Goal: Obtain resource: Download file/media

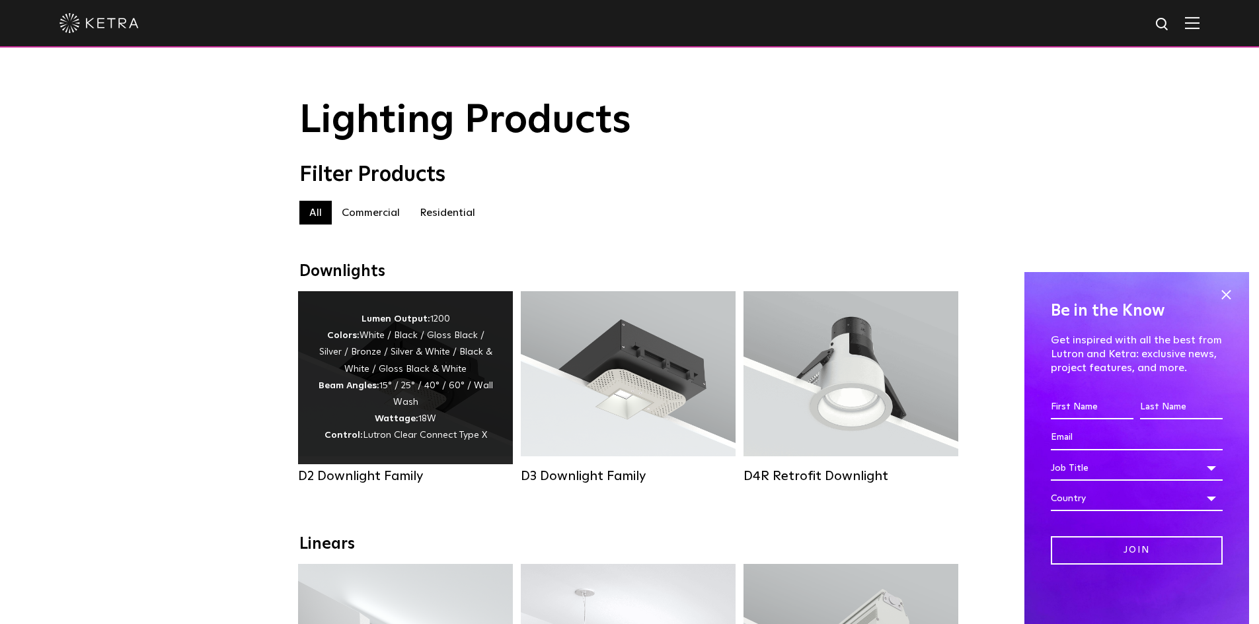
click at [394, 381] on div "Lumen Output: 1200 Colors: White / Black / Gloss Black / Silver / Bronze / Silv…" at bounding box center [405, 377] width 175 height 133
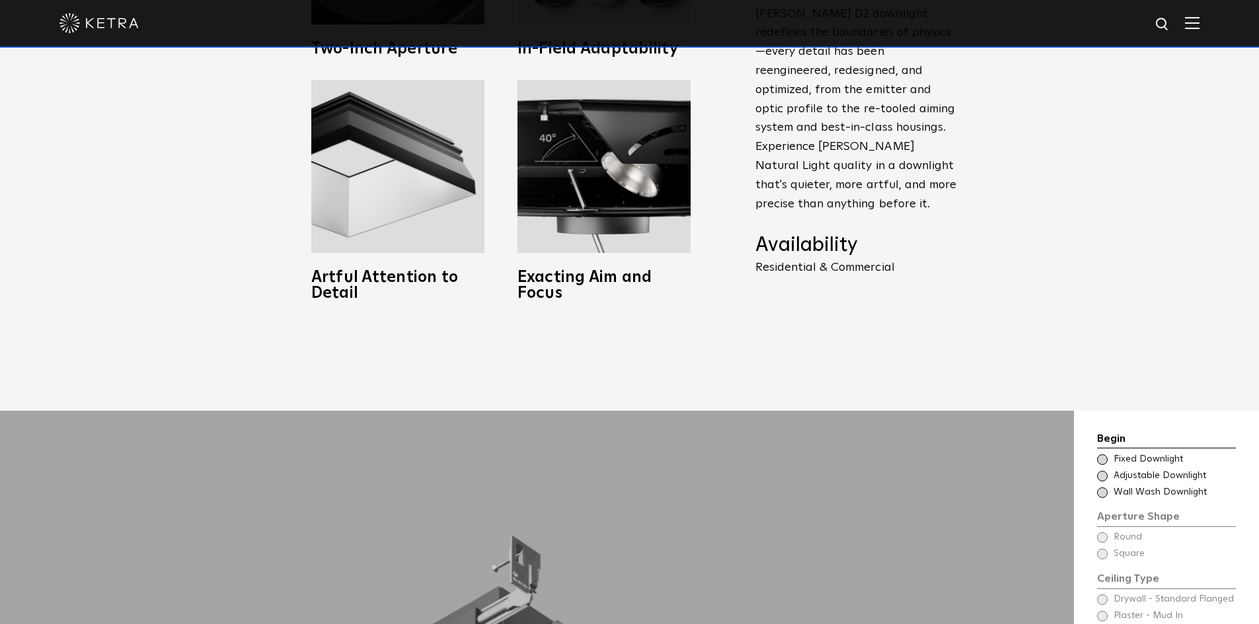
scroll to position [1123, 0]
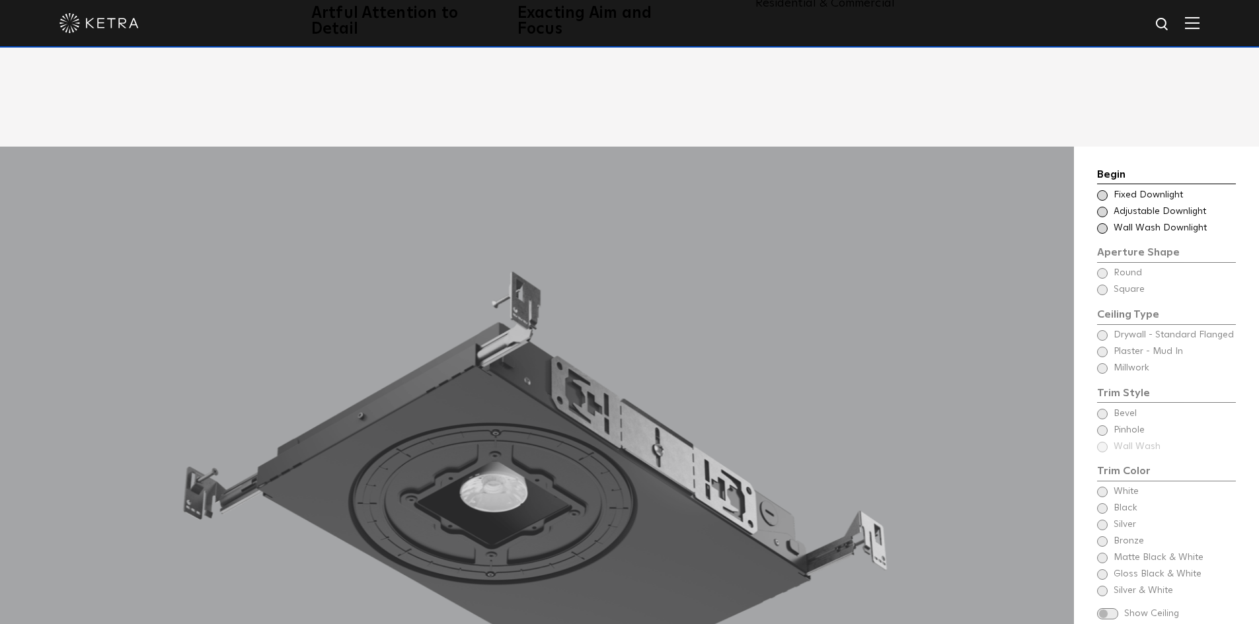
click at [1106, 190] on span at bounding box center [1102, 195] width 11 height 11
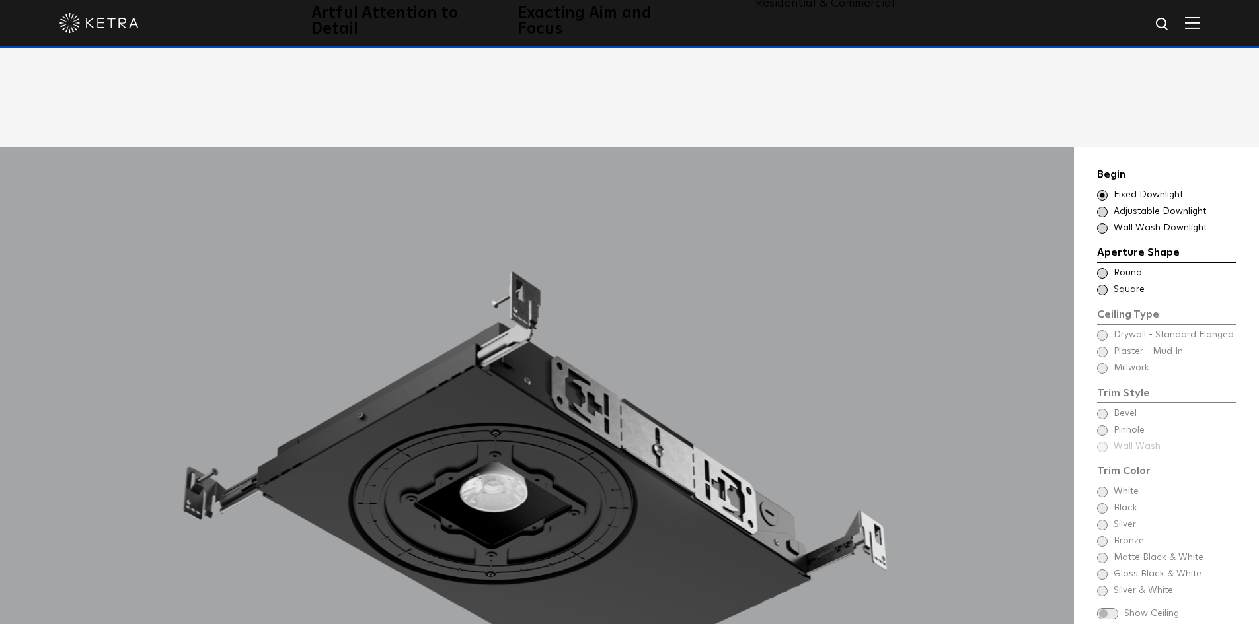
click at [1102, 268] on span at bounding box center [1102, 273] width 11 height 11
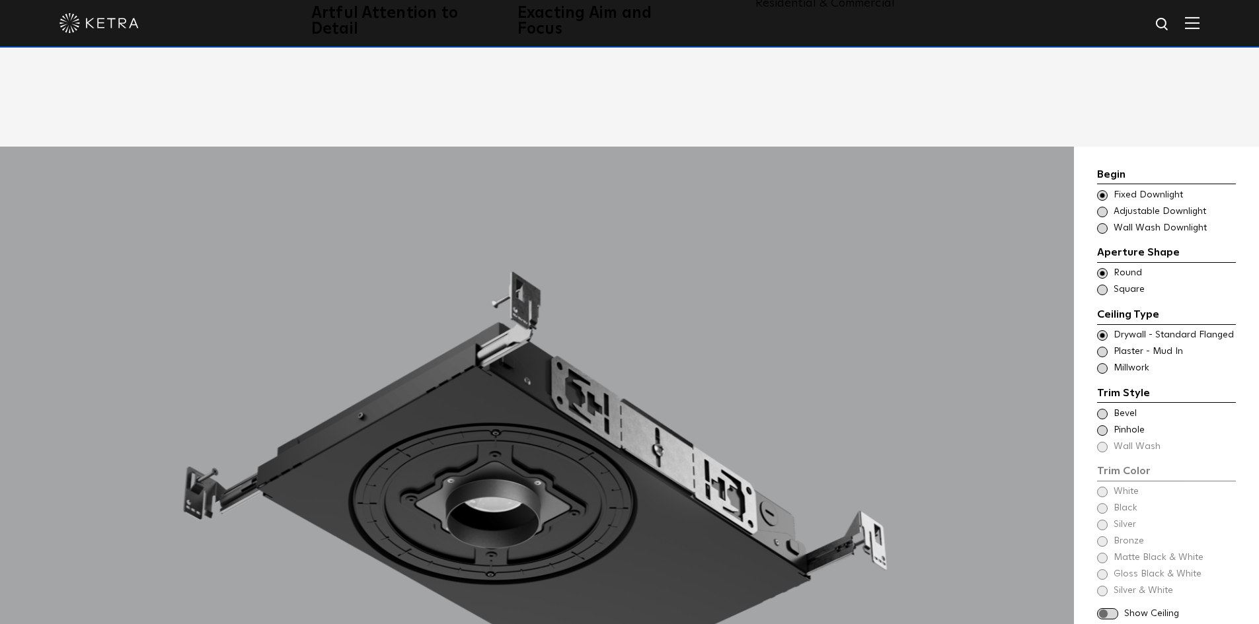
click at [1100, 347] on span at bounding box center [1102, 352] width 11 height 11
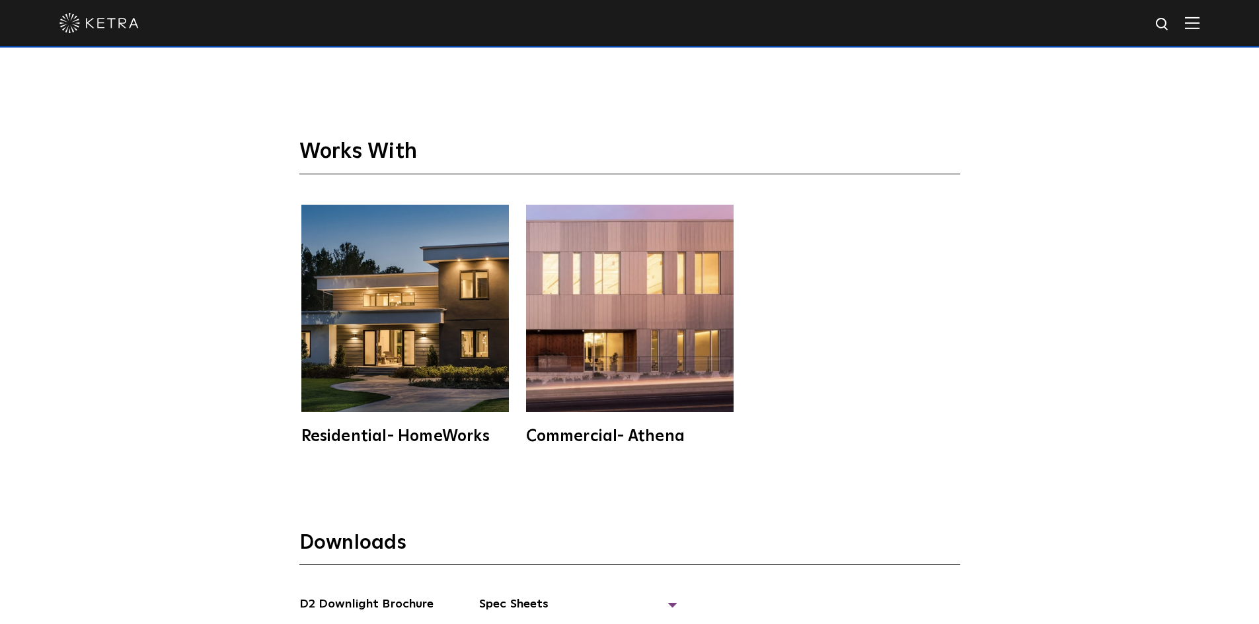
scroll to position [3767, 0]
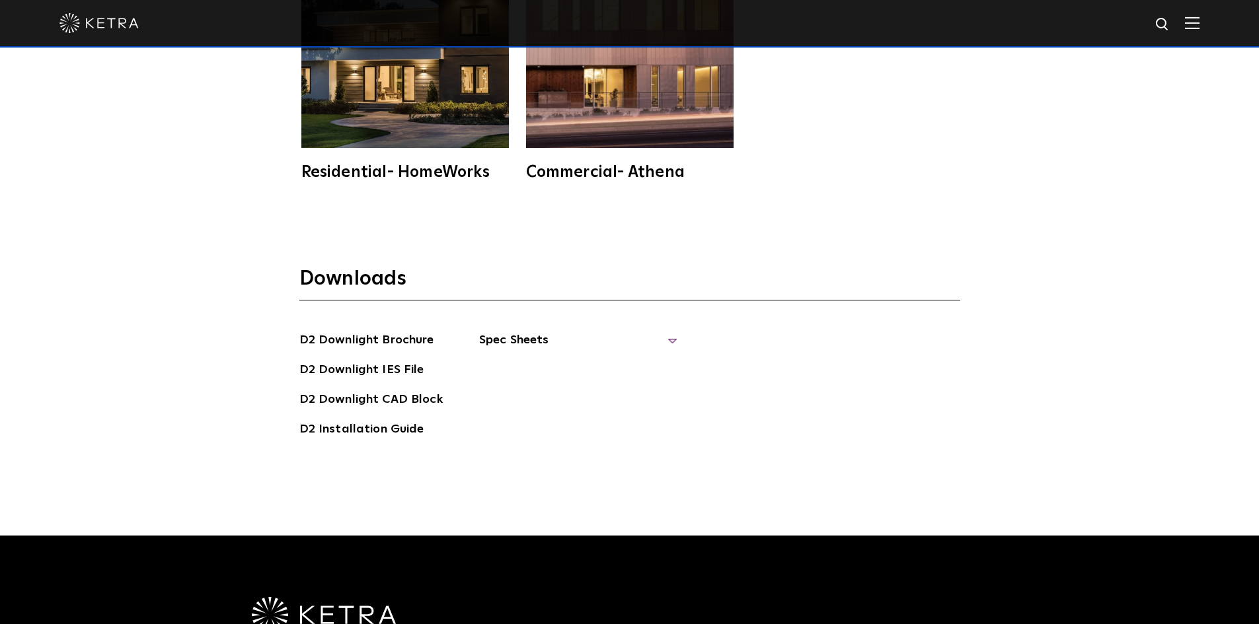
click at [666, 331] on span "Spec Sheets" at bounding box center [578, 345] width 198 height 29
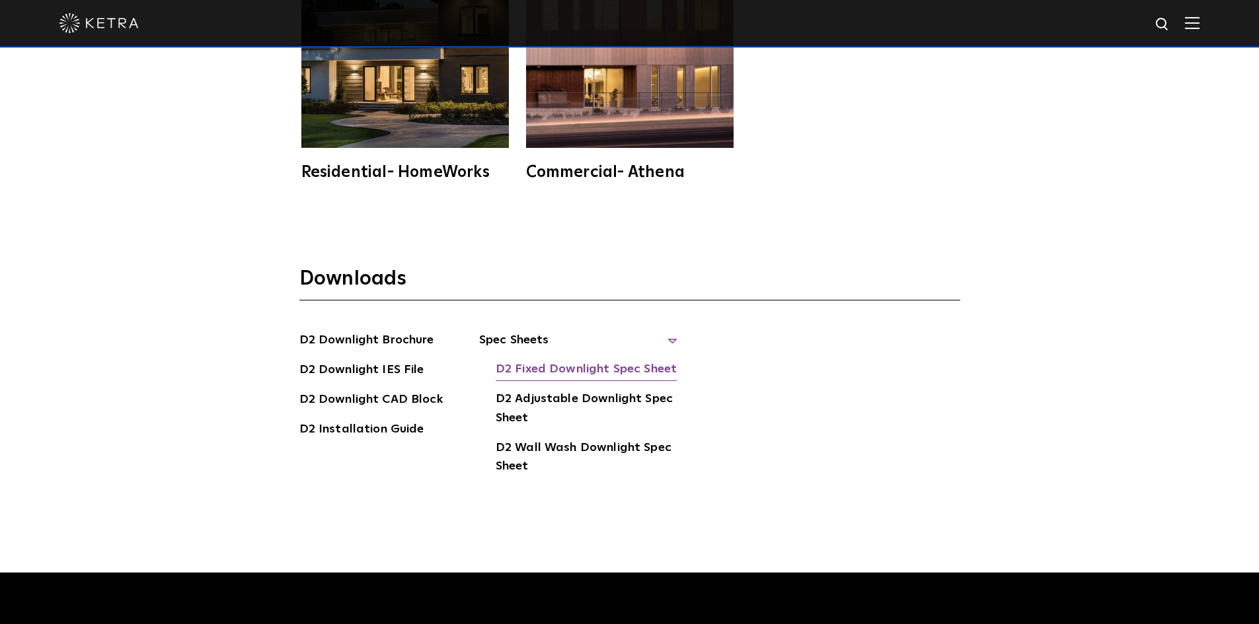
click at [584, 360] on link "D2 Fixed Downlight Spec Sheet" at bounding box center [586, 370] width 181 height 21
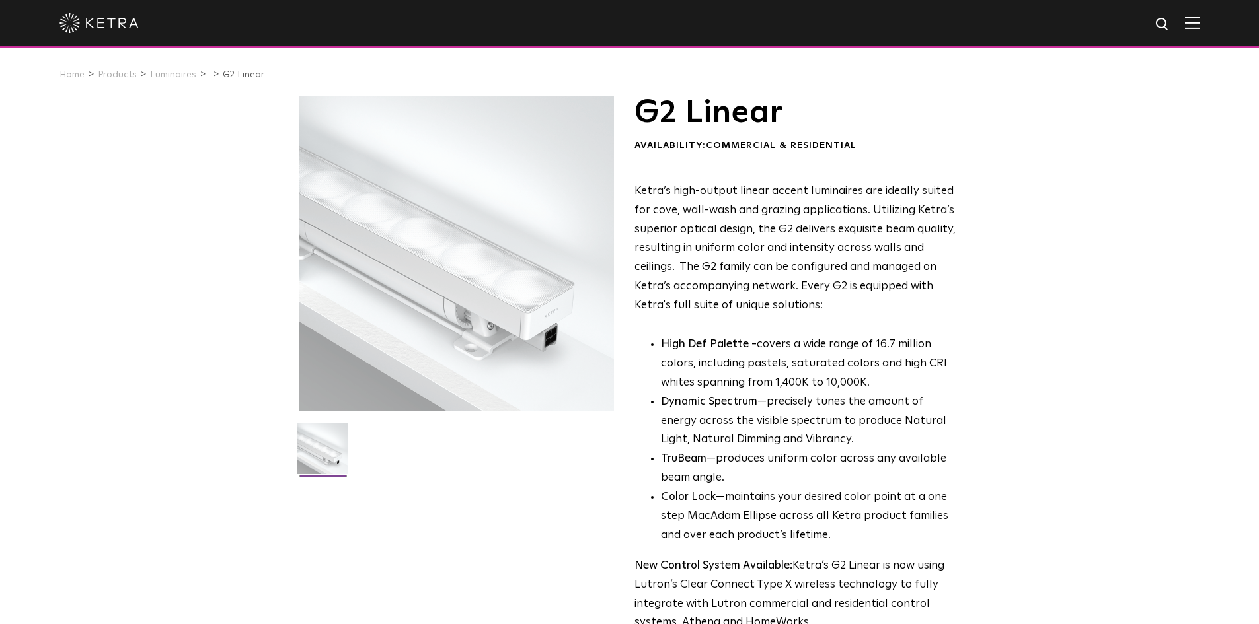
scroll to position [330, 0]
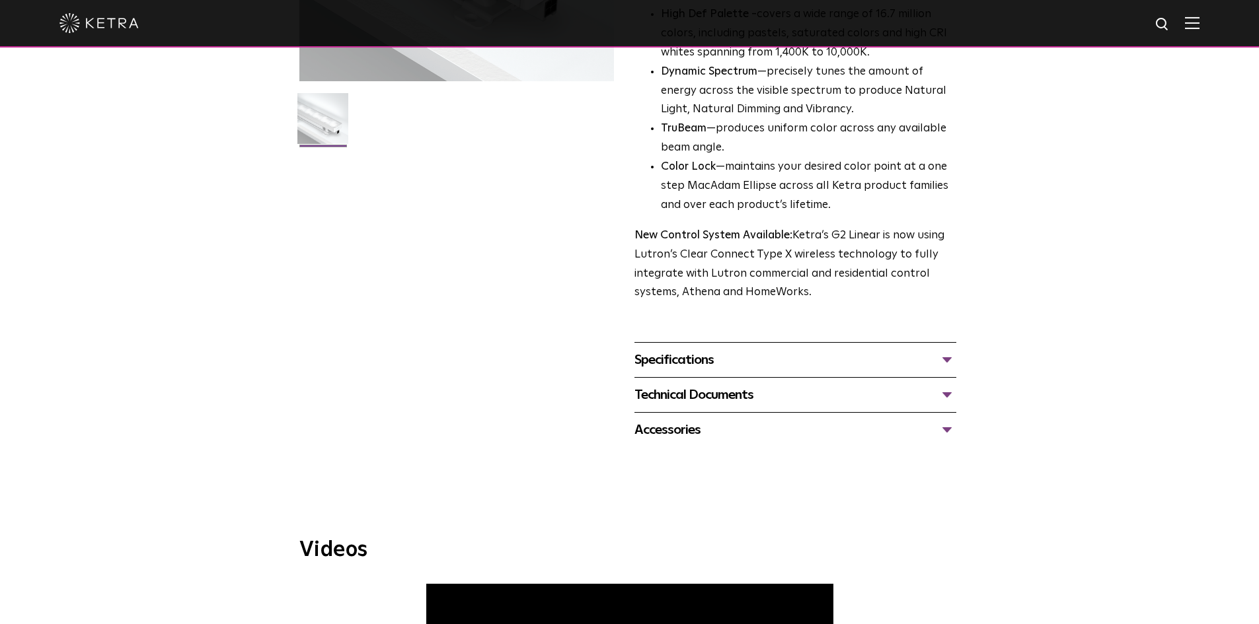
click at [717, 371] on div "Specifications" at bounding box center [795, 360] width 322 height 21
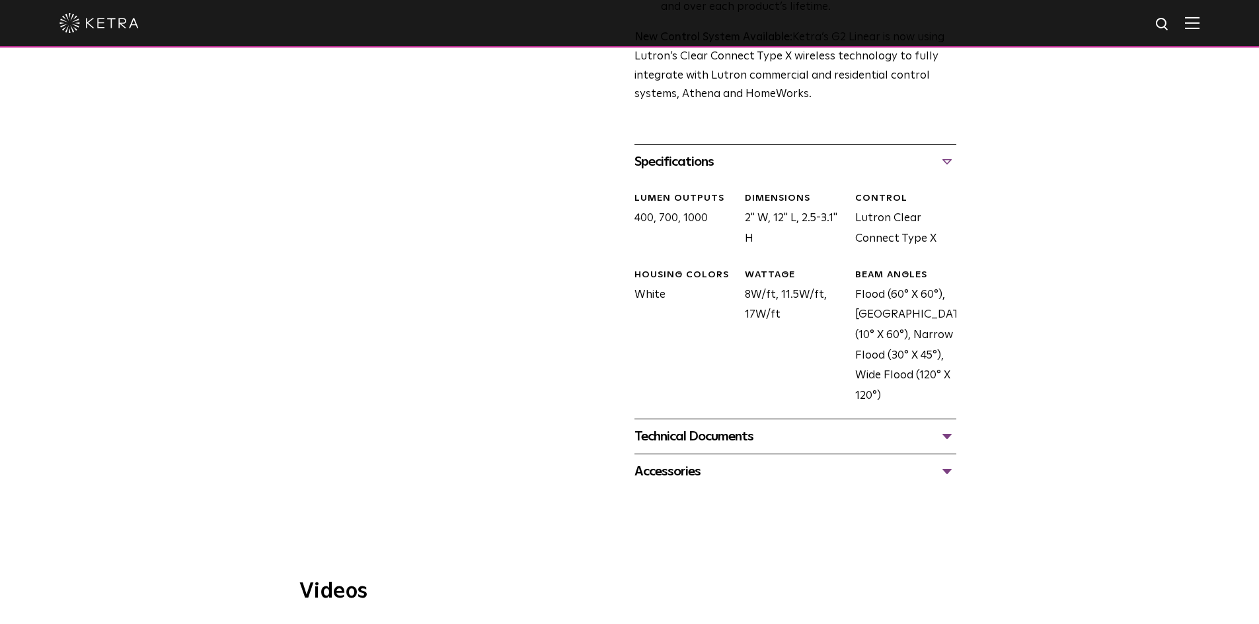
scroll to position [661, 0]
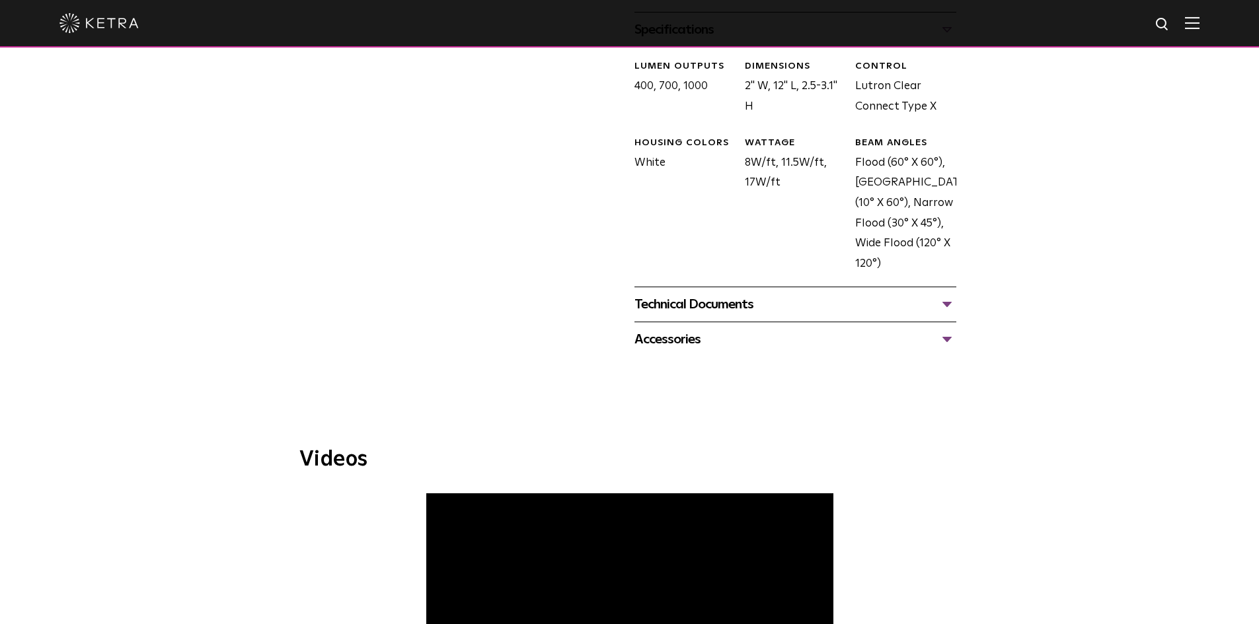
click at [948, 305] on div "Technical Documents" at bounding box center [795, 304] width 322 height 21
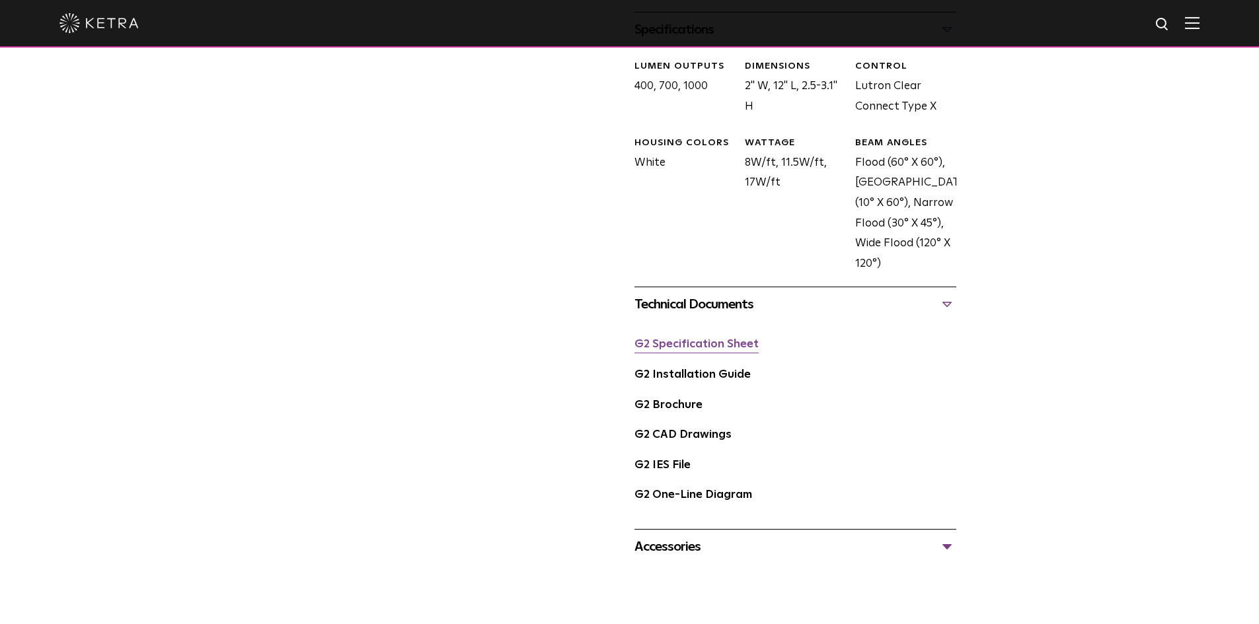
click at [681, 342] on link "G2 Specification Sheet" at bounding box center [696, 344] width 124 height 11
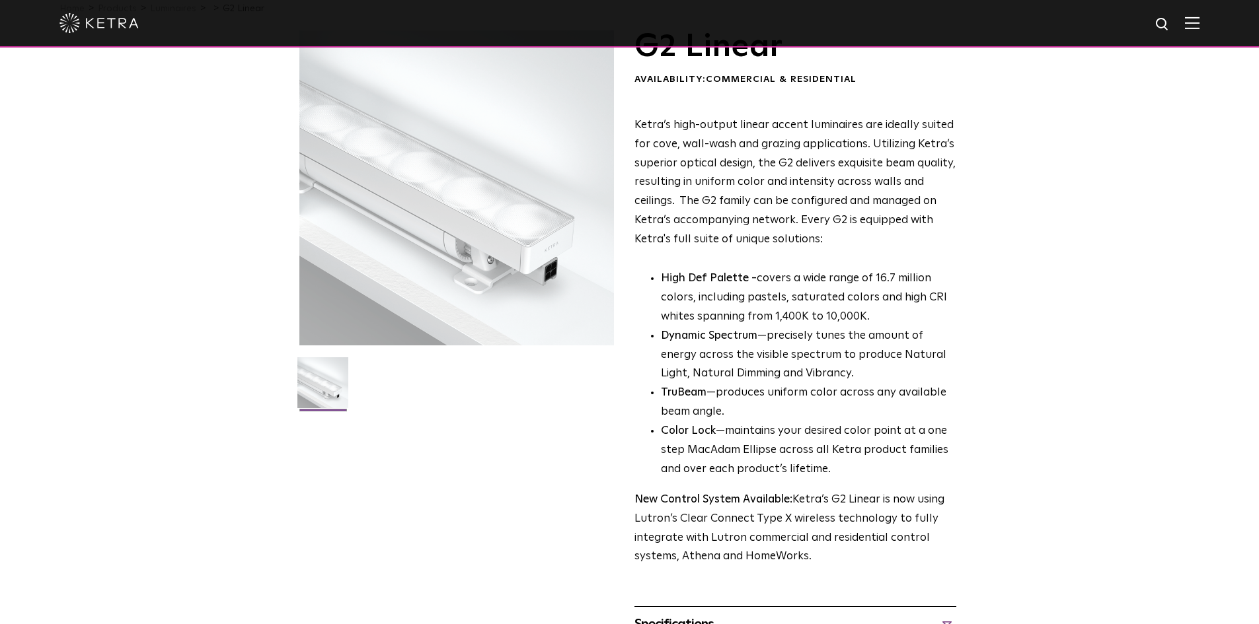
scroll to position [0, 0]
